Goal: Information Seeking & Learning: Learn about a topic

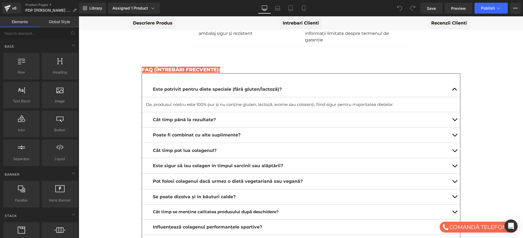
scroll to position [2046, 0]
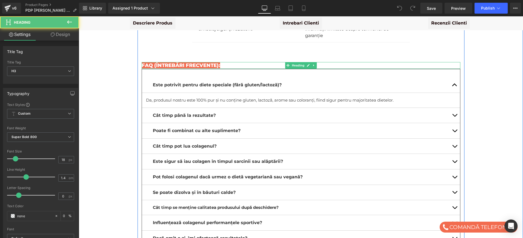
click at [158, 62] on span "FAQ (ÎNTREBĂRI FRECVENTE):" at bounding box center [181, 65] width 78 height 6
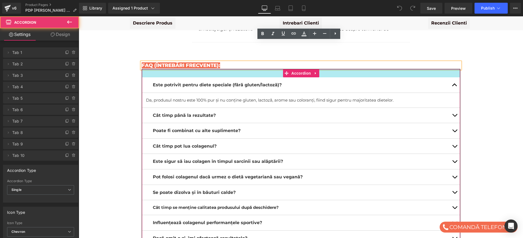
click at [157, 69] on div at bounding box center [301, 73] width 318 height 8
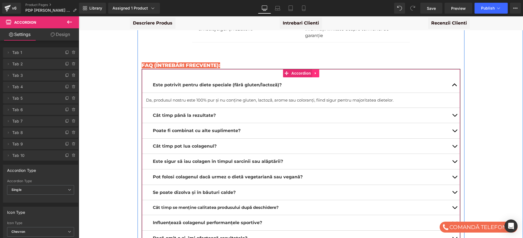
click at [312, 69] on link at bounding box center [315, 73] width 7 height 8
click at [308, 77] on div "Este potrivit pentru diete speciale (fără gluten/lactoză)? Text Block" at bounding box center [301, 85] width 318 height 16
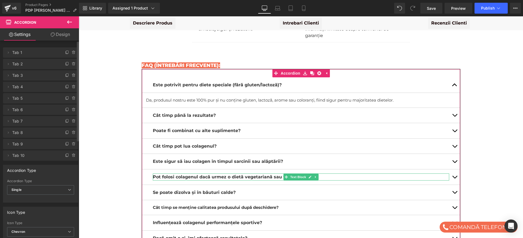
click at [18, 112] on span "Tab 6" at bounding box center [35, 110] width 46 height 10
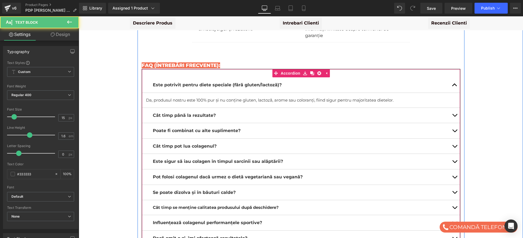
click at [199, 174] on span "Pot folosi colagenul dacă urmez o dietă vegetariană sau vegană?" at bounding box center [228, 176] width 150 height 5
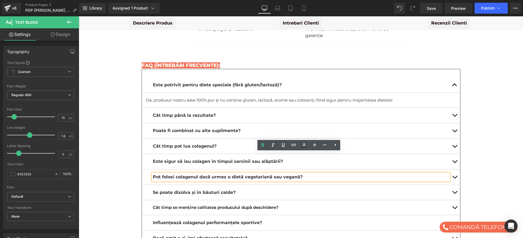
click at [199, 174] on span "Pot folosi colagenul dacă urmez o dietă vegetariană sau vegană?" at bounding box center [228, 176] width 150 height 5
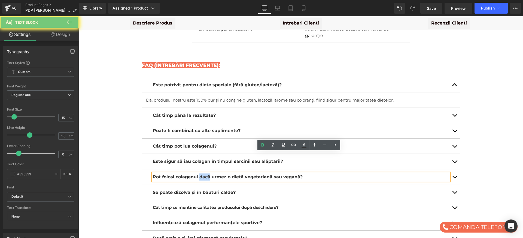
click at [199, 174] on span "Pot folosi colagenul dacă urmez o dietă vegetariană sau vegană?" at bounding box center [228, 176] width 150 height 5
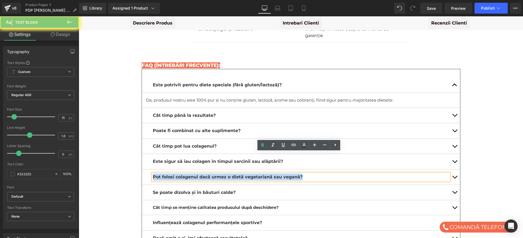
click at [199, 174] on span "Pot folosi colagenul dacă urmez o dietă vegetariană sau vegană?" at bounding box center [228, 176] width 150 height 5
click at [225, 174] on span "Pot folosi colagenul dacă urmez o dietă vegetariană sau vegană?" at bounding box center [228, 176] width 150 height 5
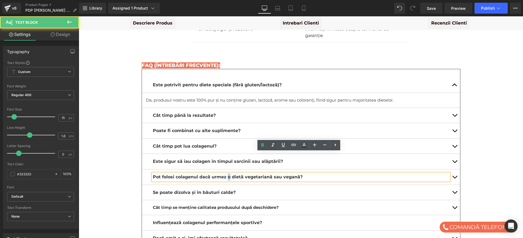
click at [225, 174] on span "Pot folosi colagenul dacă urmez o dietă vegetariană sau vegană?" at bounding box center [228, 176] width 150 height 5
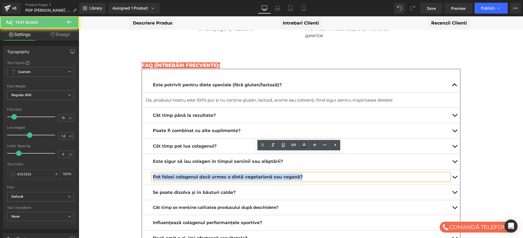
click at [225, 174] on span "Pot folosi colagenul dacă urmez o dietă vegetariană sau vegană?" at bounding box center [228, 176] width 150 height 5
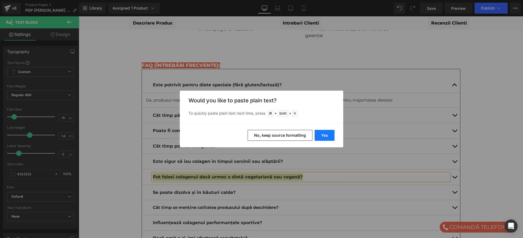
click at [325, 134] on button "Yes" at bounding box center [325, 135] width 20 height 11
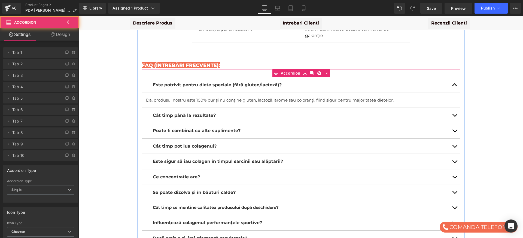
click at [451, 169] on button "button" at bounding box center [454, 176] width 11 height 15
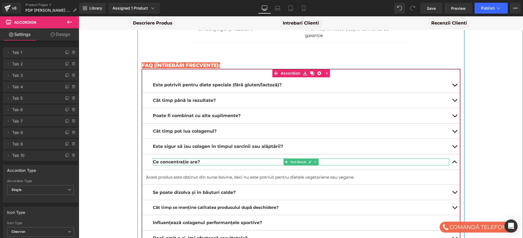
click at [195, 159] on b "Ce concentrație are?" at bounding box center [176, 161] width 47 height 5
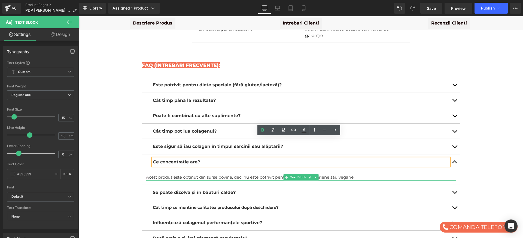
click at [192, 174] on p "Acest produs este obținut din surse bovine, deci nu este potrivit pentru dietel…" at bounding box center [301, 177] width 310 height 7
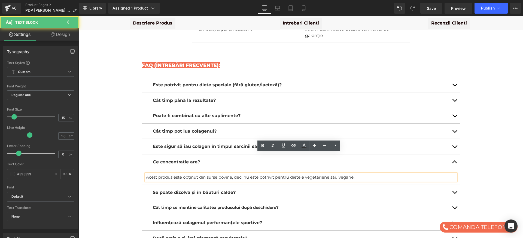
click at [192, 174] on p "Acest produs este obținut din surse bovine, deci nu este potrivit pentru dietel…" at bounding box center [301, 177] width 310 height 7
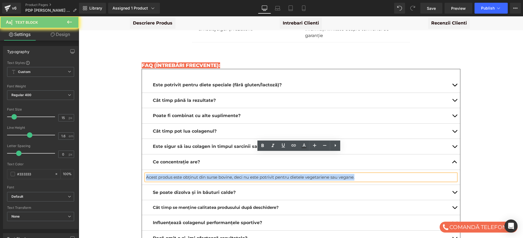
click at [192, 174] on p "Acest produs este obținut din surse bovine, deci nu este potrivit pentru dietel…" at bounding box center [301, 177] width 310 height 7
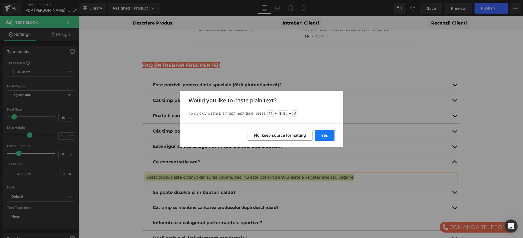
click at [322, 135] on button "Yes" at bounding box center [325, 135] width 20 height 11
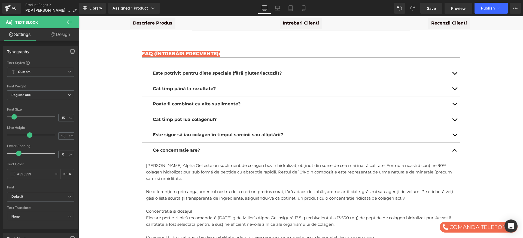
scroll to position [2060, 0]
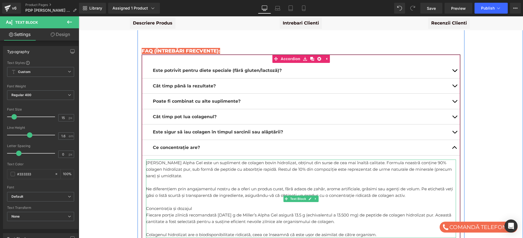
click at [156, 160] on p "[PERSON_NAME] Alpha Gel este un supliment de colagen bovin hidrolizat, obținut …" at bounding box center [301, 170] width 310 height 20
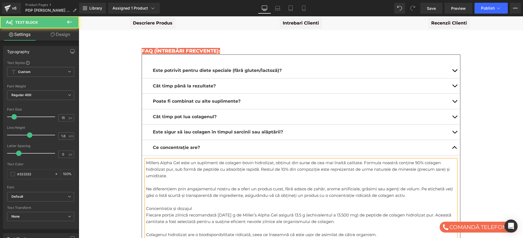
click at [176, 186] on p "Ne diferențiem prin angajamentul nostru de a oferi un produs curat, fără adaos …" at bounding box center [301, 192] width 310 height 13
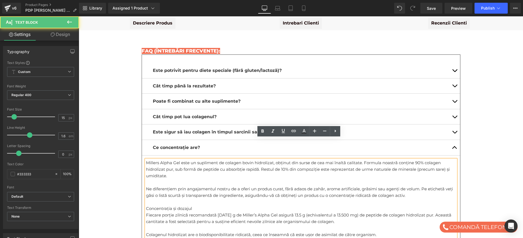
click at [159, 179] on p at bounding box center [301, 182] width 310 height 7
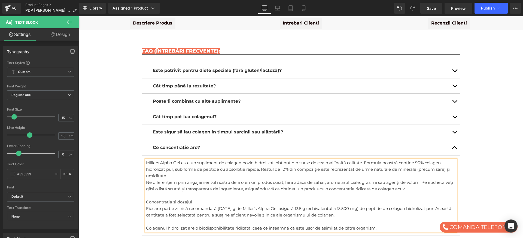
click at [169, 192] on p at bounding box center [301, 195] width 310 height 7
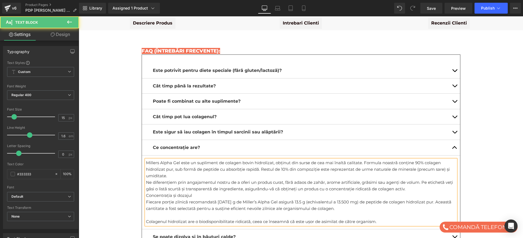
click at [176, 212] on p at bounding box center [301, 215] width 310 height 7
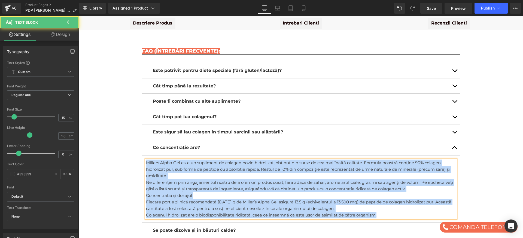
drag, startPoint x: 386, startPoint y: 194, endPoint x: 136, endPoint y: 129, distance: 258.1
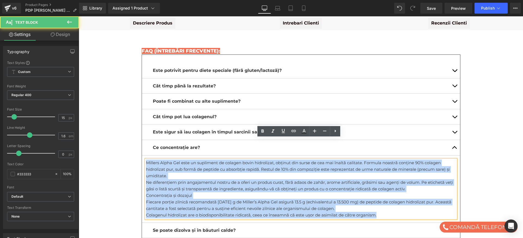
click at [396, 160] on p "Millers Alpha Gel este un supliment de colagen bovin hidrolizat, obținut din su…" at bounding box center [301, 170] width 310 height 20
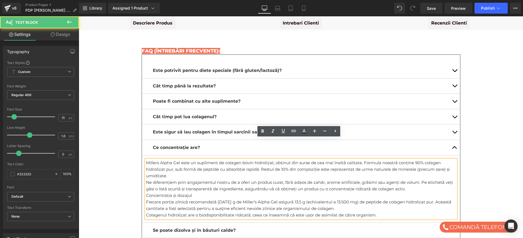
click at [397, 160] on p "Millers Alpha Gel este un supliment de colagen bovin hidrolizat, obținut din su…" at bounding box center [301, 170] width 310 height 20
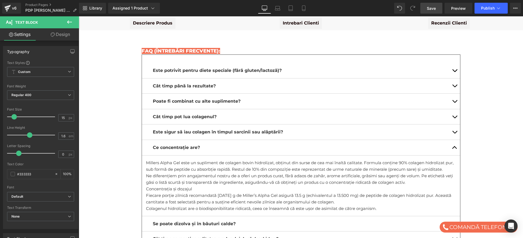
click at [434, 9] on span "Save" at bounding box center [431, 8] width 9 height 6
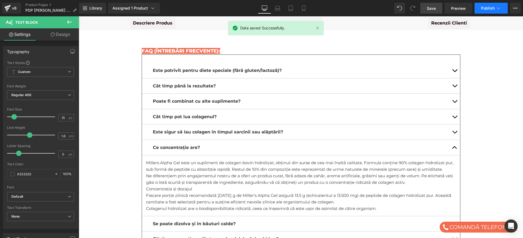
click at [488, 8] on span "Publish" at bounding box center [488, 8] width 14 height 4
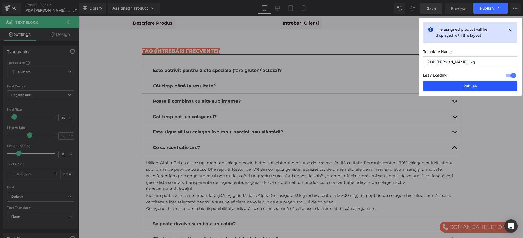
click at [463, 87] on button "Publish" at bounding box center [470, 86] width 94 height 11
